Goal: Task Accomplishment & Management: Complete application form

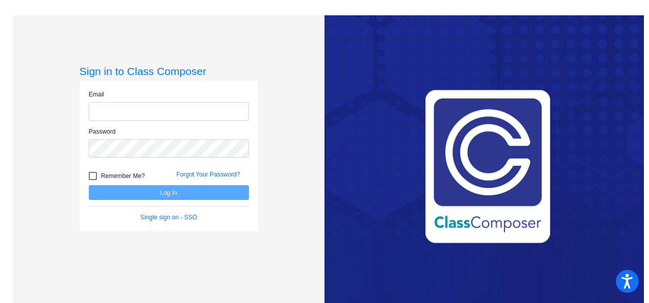
type input "[PERSON_NAME][EMAIL_ADDRESS][PERSON_NAME][DOMAIN_NAME]"
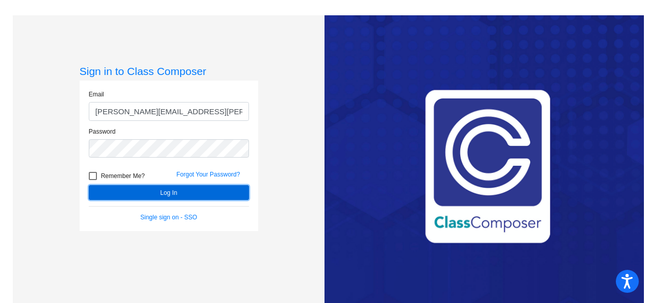
click at [157, 190] on button "Log In" at bounding box center [169, 192] width 160 height 15
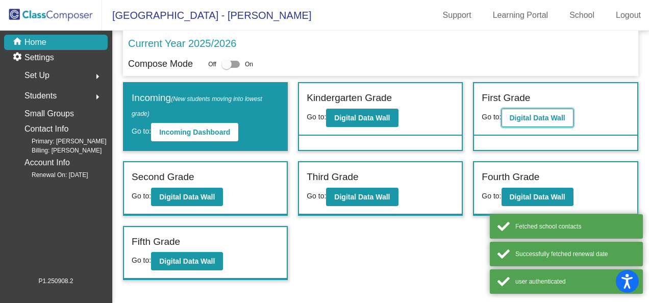
click at [526, 118] on b "Digital Data Wall" at bounding box center [538, 118] width 56 height 8
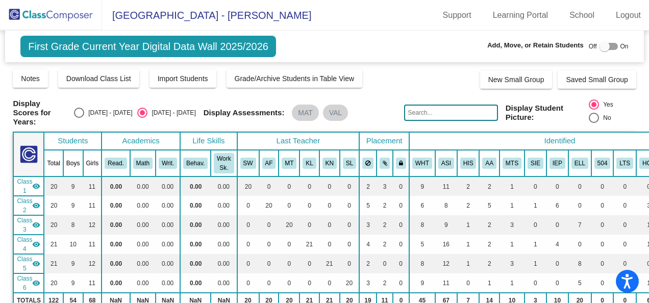
click at [600, 45] on div at bounding box center [605, 46] width 10 height 10
checkbox input "true"
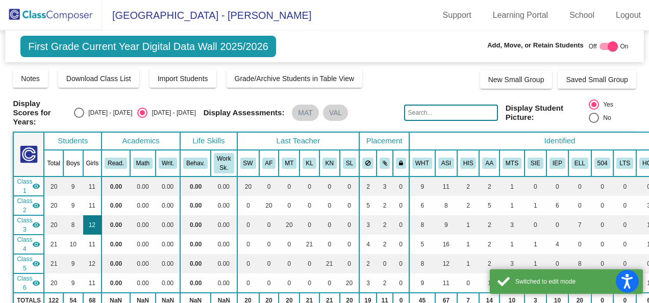
scroll to position [51, 0]
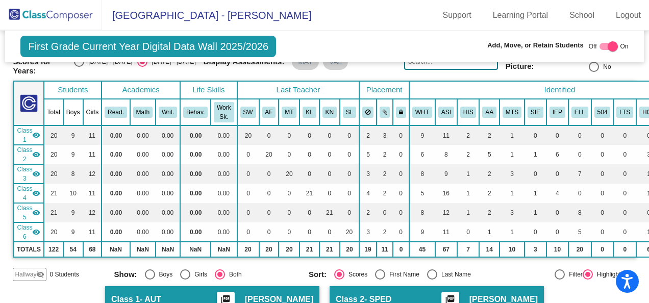
click at [36, 270] on mat-icon "visibility_off" at bounding box center [40, 274] width 8 height 8
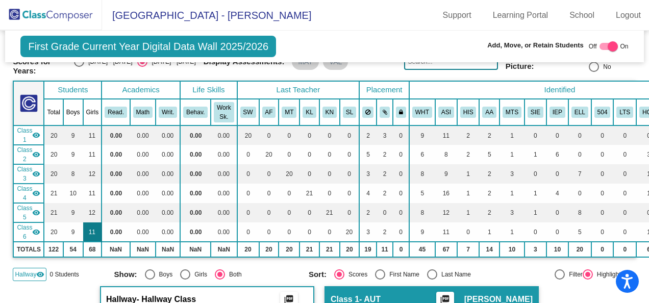
scroll to position [153, 0]
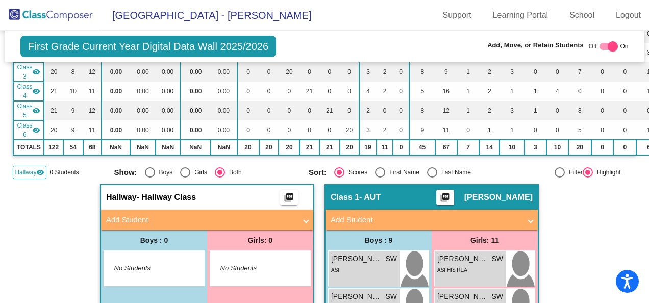
click at [131, 217] on mat-panel-title "Add Student" at bounding box center [201, 220] width 190 height 12
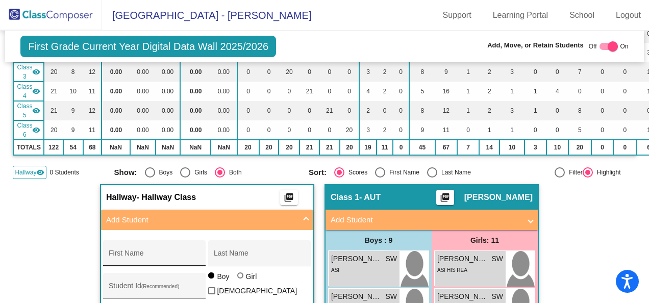
click at [119, 249] on div "First Name" at bounding box center [155, 256] width 92 height 21
type input "Naksh"
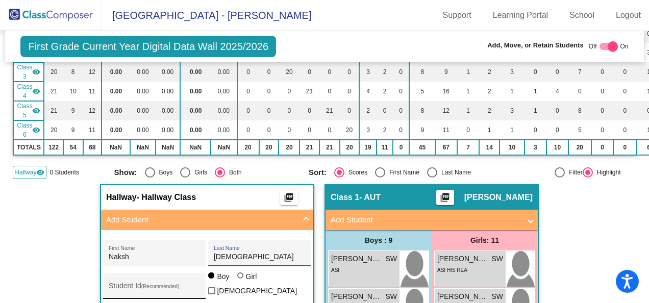
type input "[DEMOGRAPHIC_DATA]"
click at [111, 279] on div "Student Id (Recommended)" at bounding box center [155, 288] width 92 height 21
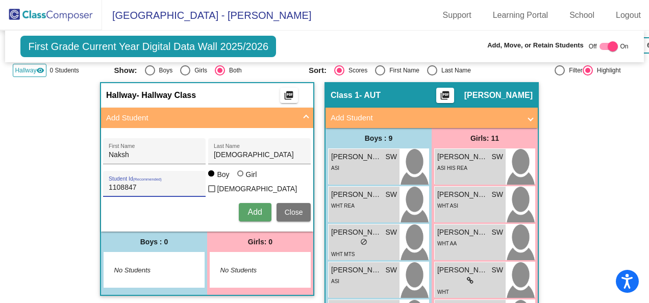
type input "1108847"
click at [254, 208] on span "Add" at bounding box center [254, 212] width 14 height 9
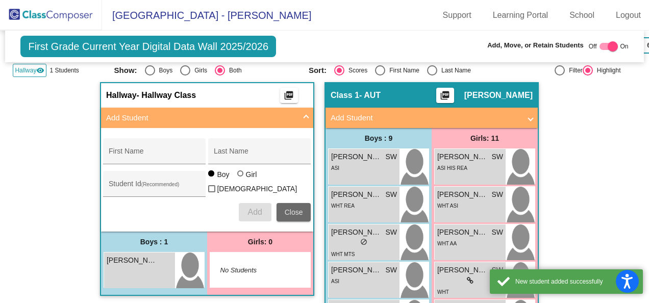
click at [297, 208] on span "Close" at bounding box center [294, 212] width 18 height 8
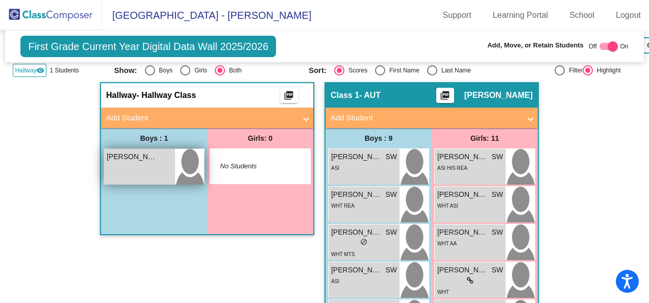
click at [133, 174] on div "[PERSON_NAME] lock do_not_disturb_alt" at bounding box center [139, 167] width 71 height 36
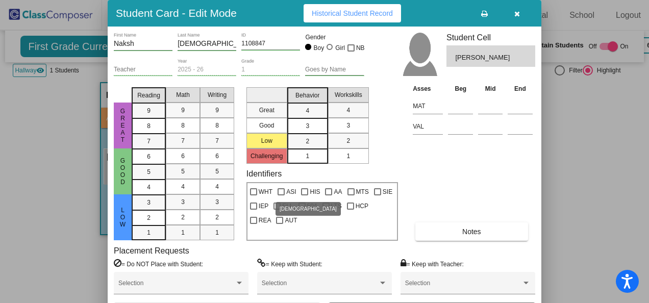
click at [281, 191] on div at bounding box center [281, 191] width 7 height 7
click at [281, 195] on input "ASI" at bounding box center [281, 195] width 1 height 1
checkbox input "true"
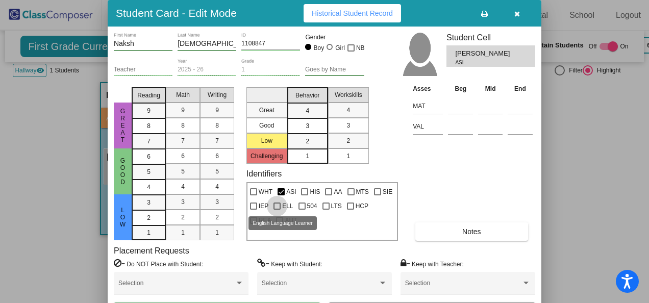
click at [277, 209] on div at bounding box center [276, 206] width 7 height 7
click at [277, 210] on input "ELL" at bounding box center [277, 210] width 1 height 1
checkbox input "true"
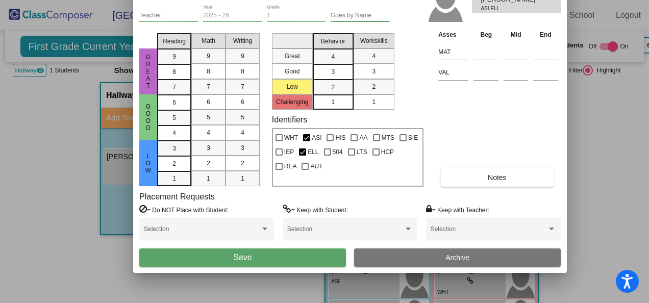
drag, startPoint x: 420, startPoint y: 16, endPoint x: 446, endPoint y: -38, distance: 59.8
click at [446, 0] on html "Accessibility Screen-Reader Guide, Feedback, and Issue Reporting | New window L…" at bounding box center [324, 151] width 649 height 303
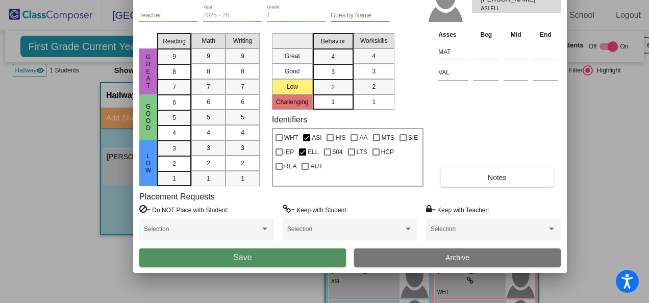
click at [240, 254] on span "Save" at bounding box center [242, 257] width 18 height 9
